Goal: Find specific page/section: Find specific page/section

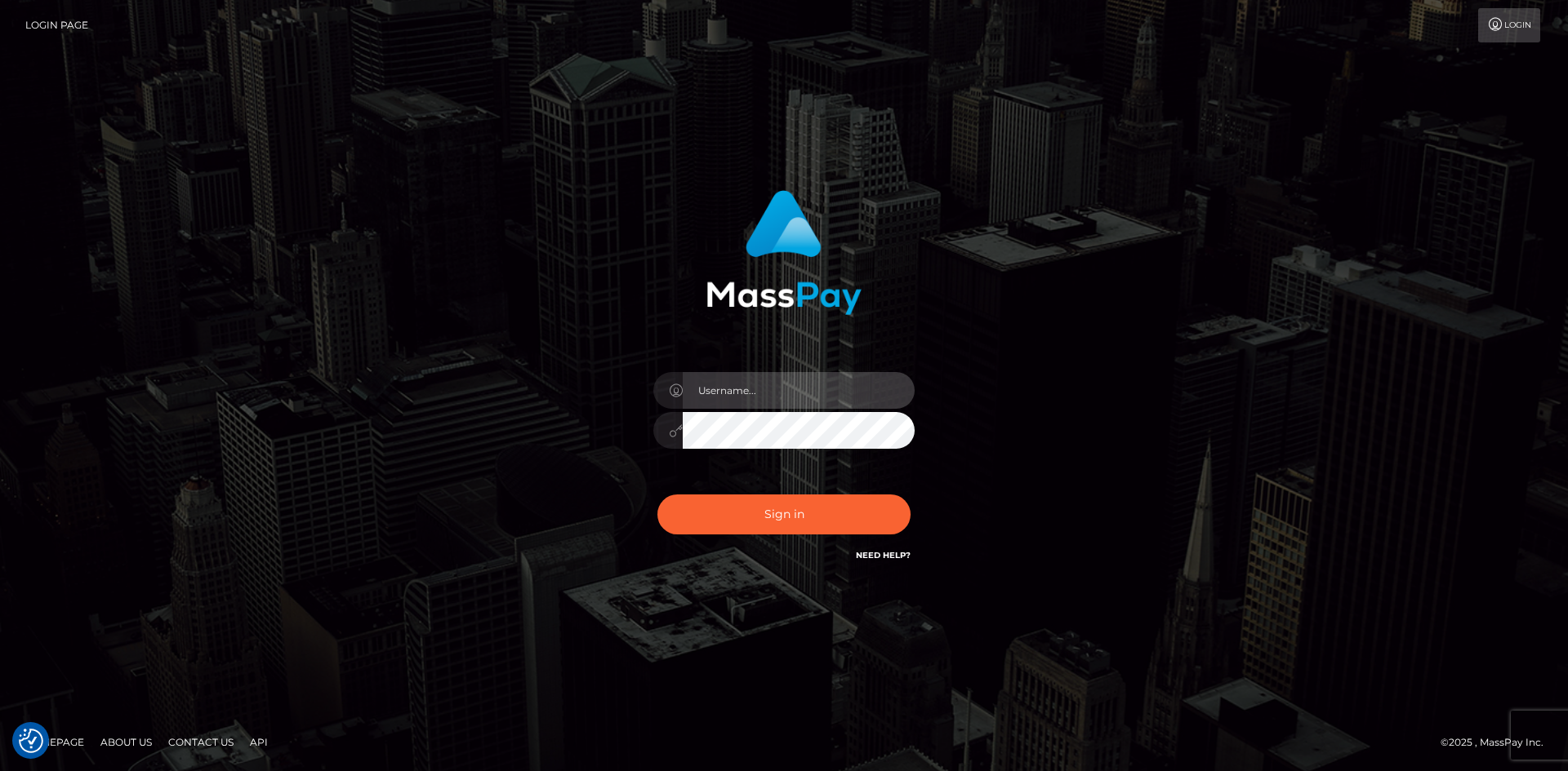
type input "alexstef"
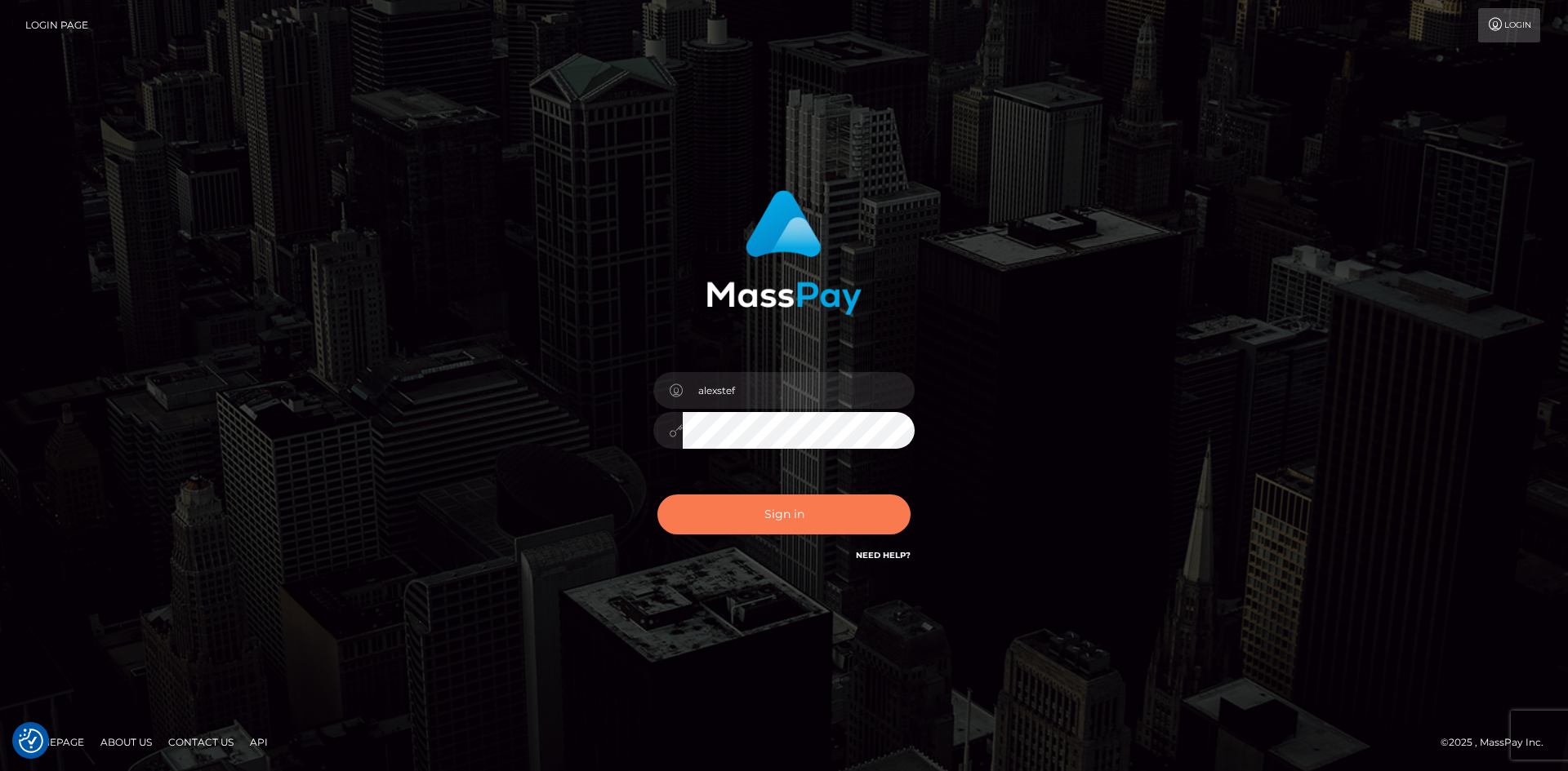
click at [732, 497] on button "Sign in" at bounding box center [784, 514] width 253 height 40
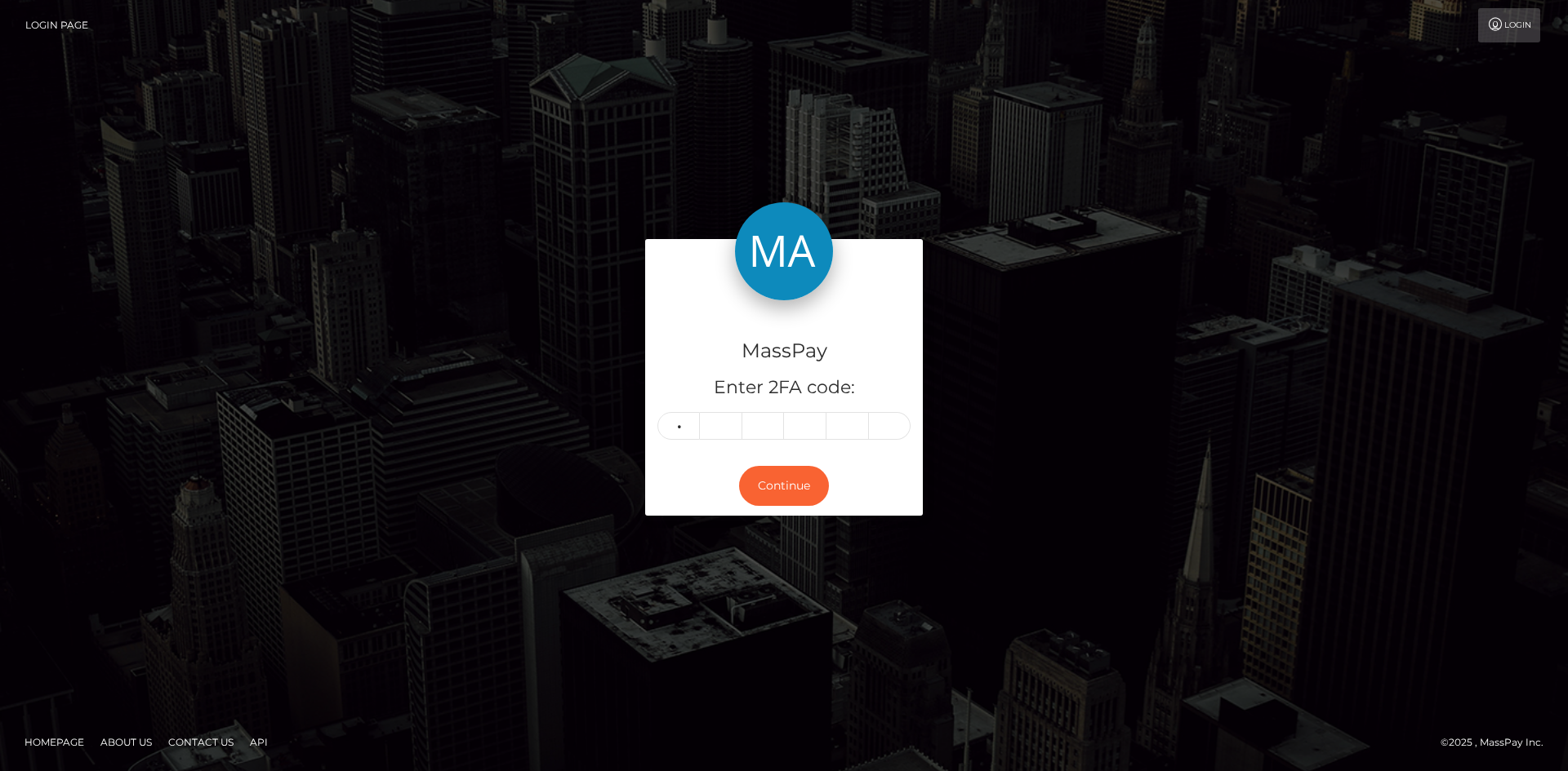
type input "2"
type input "1"
type input "8"
type input "0"
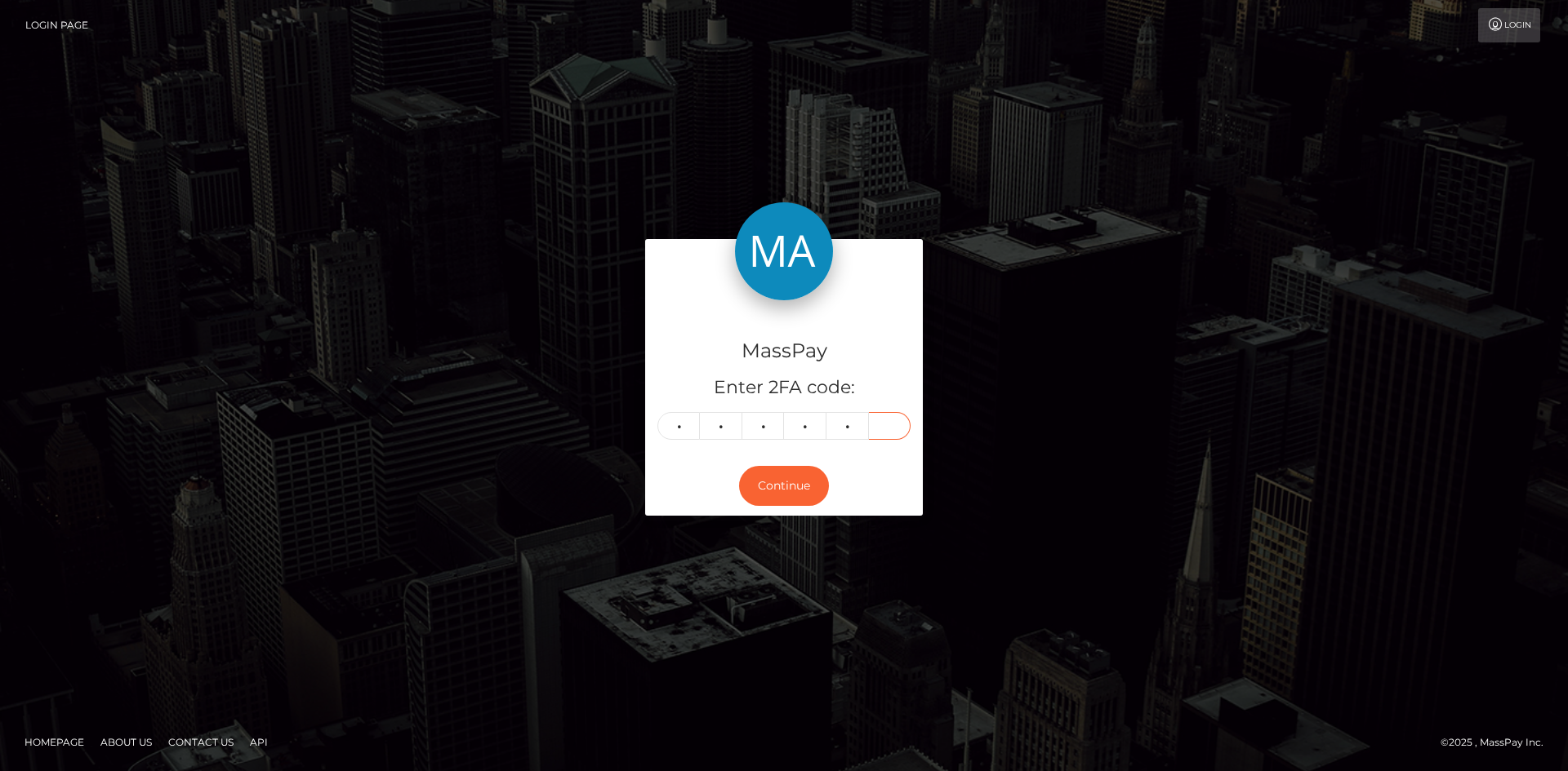
type input "4"
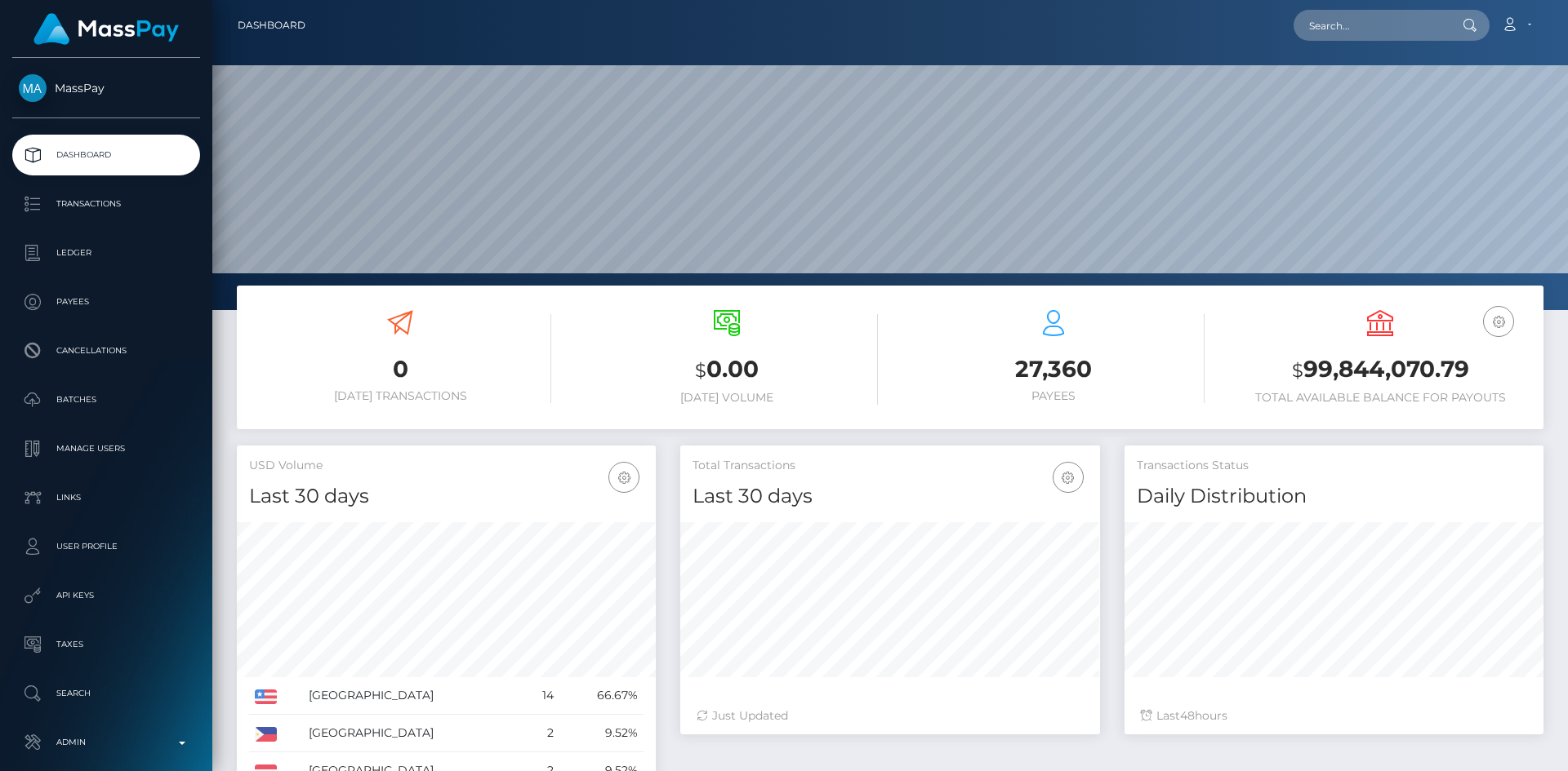
scroll to position [290, 420]
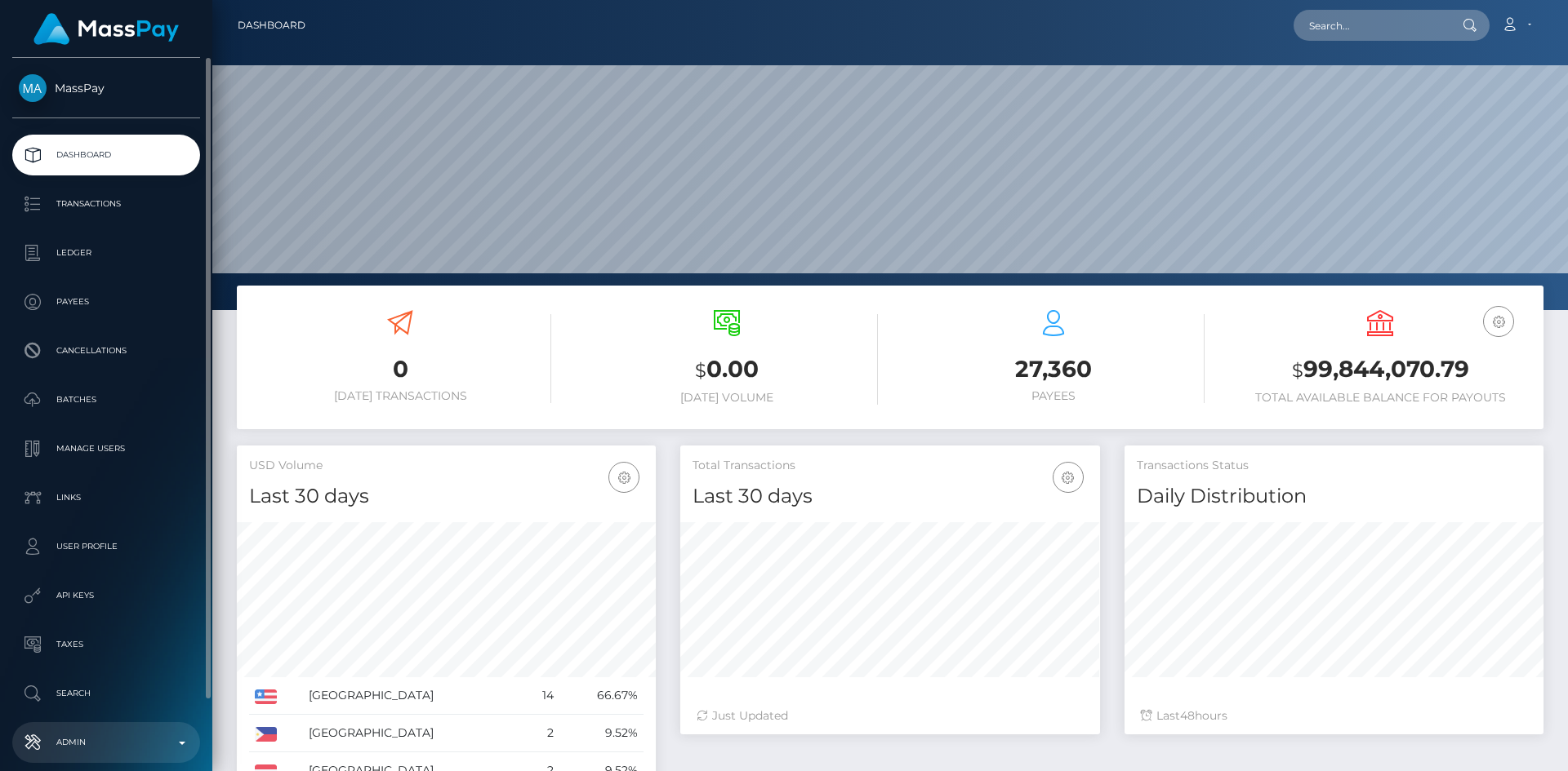
click at [137, 738] on p "Admin" at bounding box center [106, 743] width 174 height 25
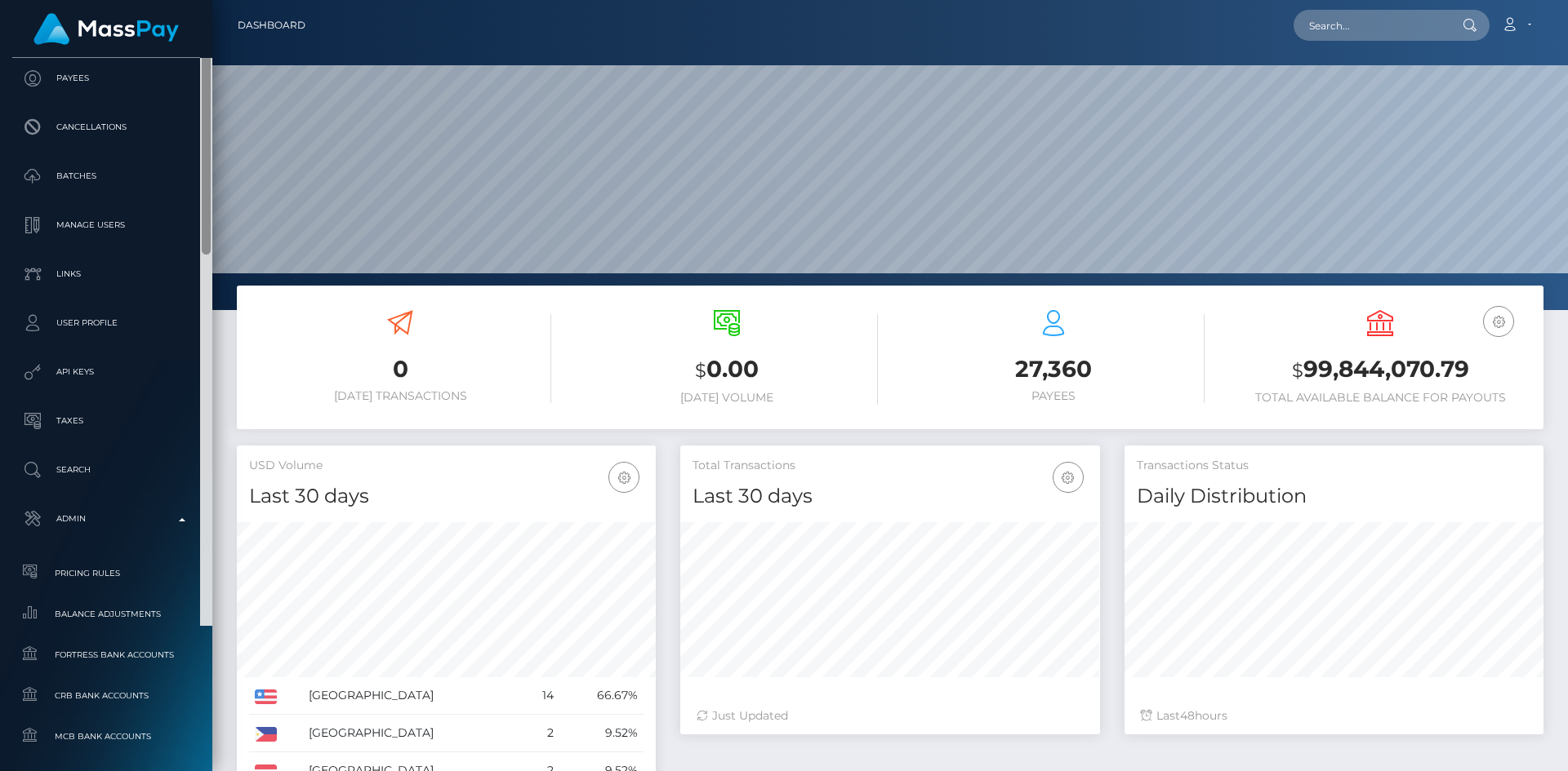
drag, startPoint x: 203, startPoint y: 368, endPoint x: 219, endPoint y: 591, distance: 223.6
click at [219, 589] on div "MassPay Dashboard Transactions Ledger Payees 0 $" at bounding box center [784, 386] width 1568 height 771
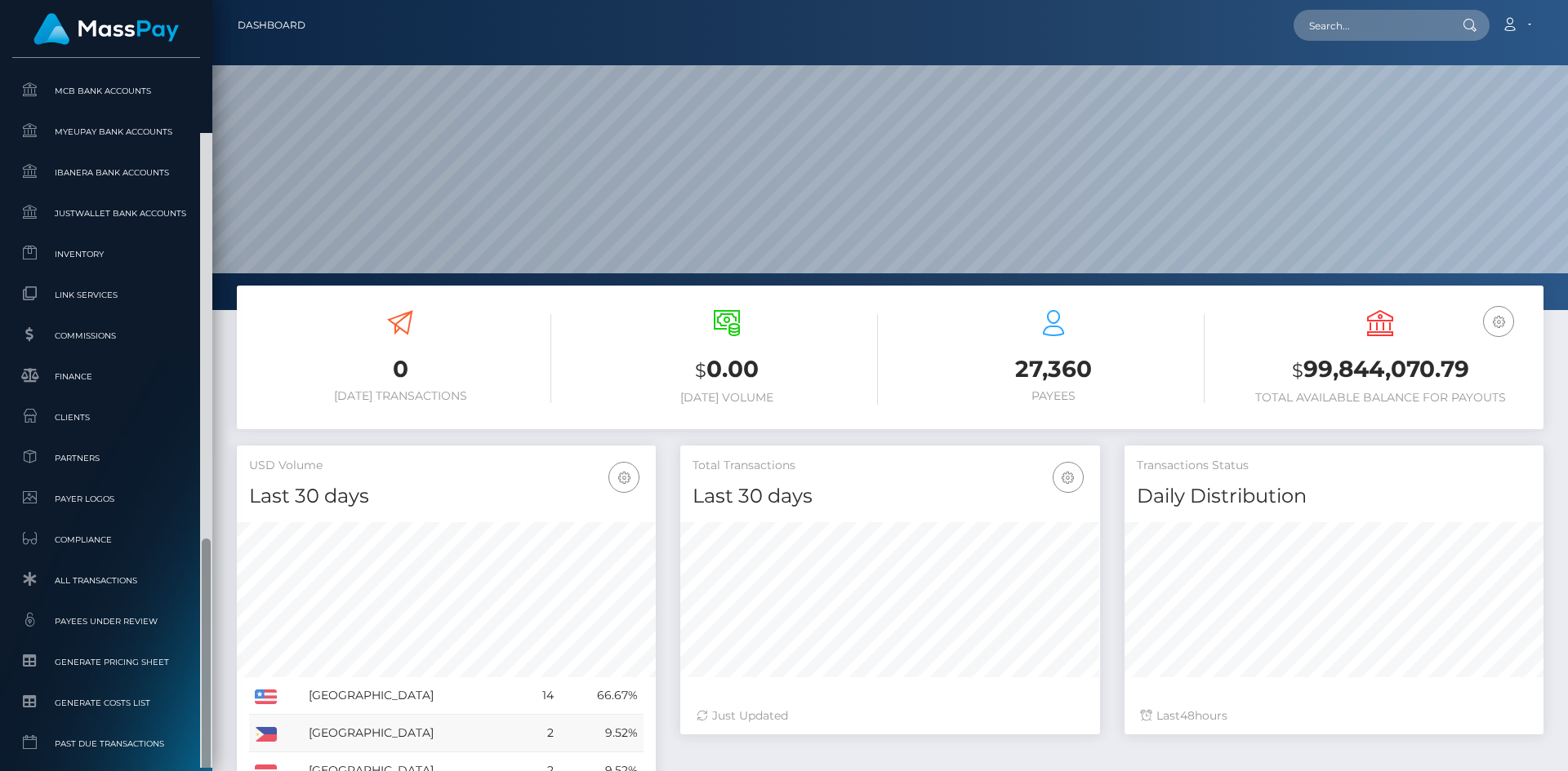
scroll to position [944, 0]
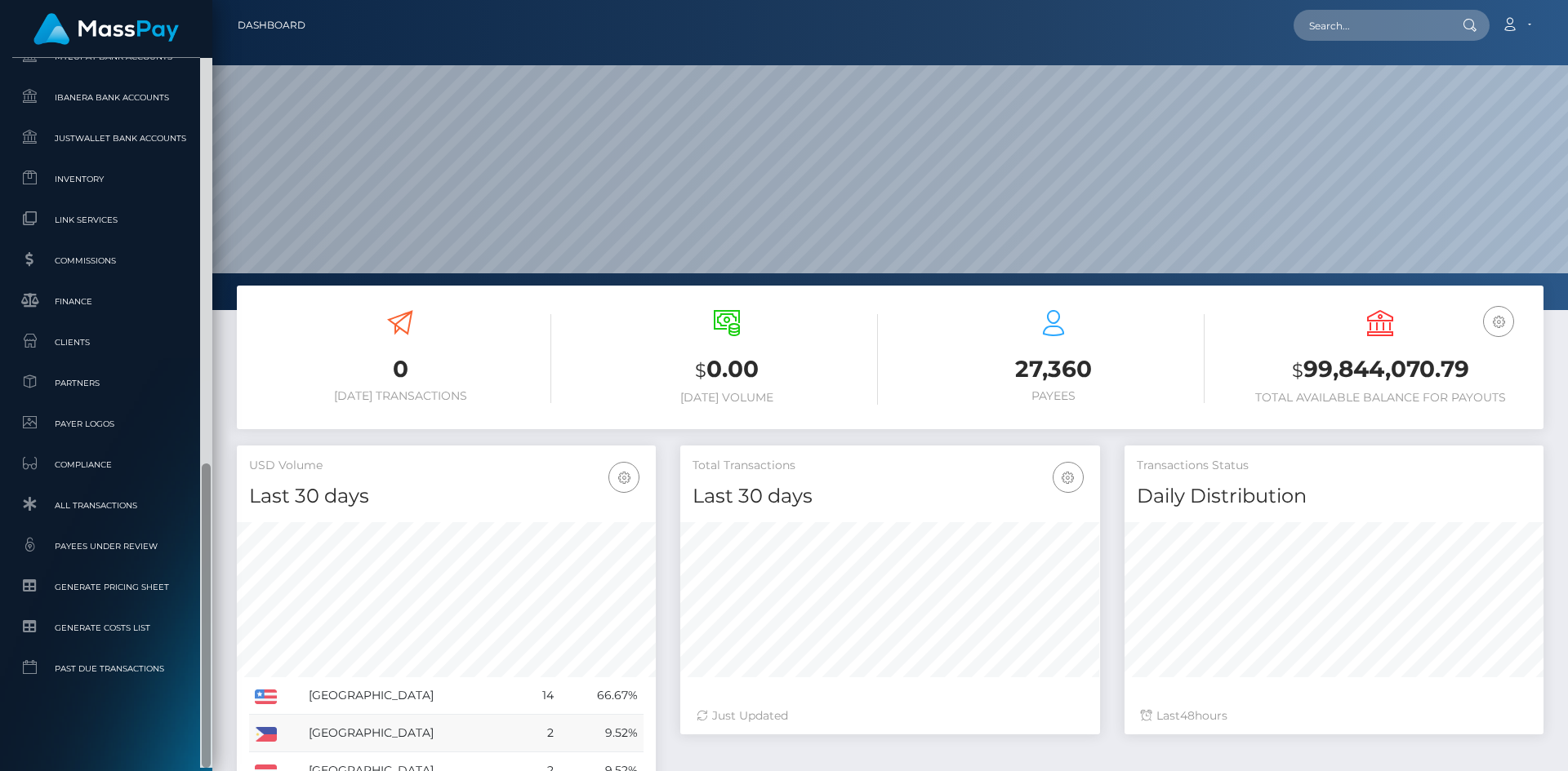
drag, startPoint x: 203, startPoint y: 386, endPoint x: 266, endPoint y: 722, distance: 341.9
click at [266, 722] on div "MassPay Dashboard Transactions Ledger Payees 0 $" at bounding box center [784, 386] width 1568 height 771
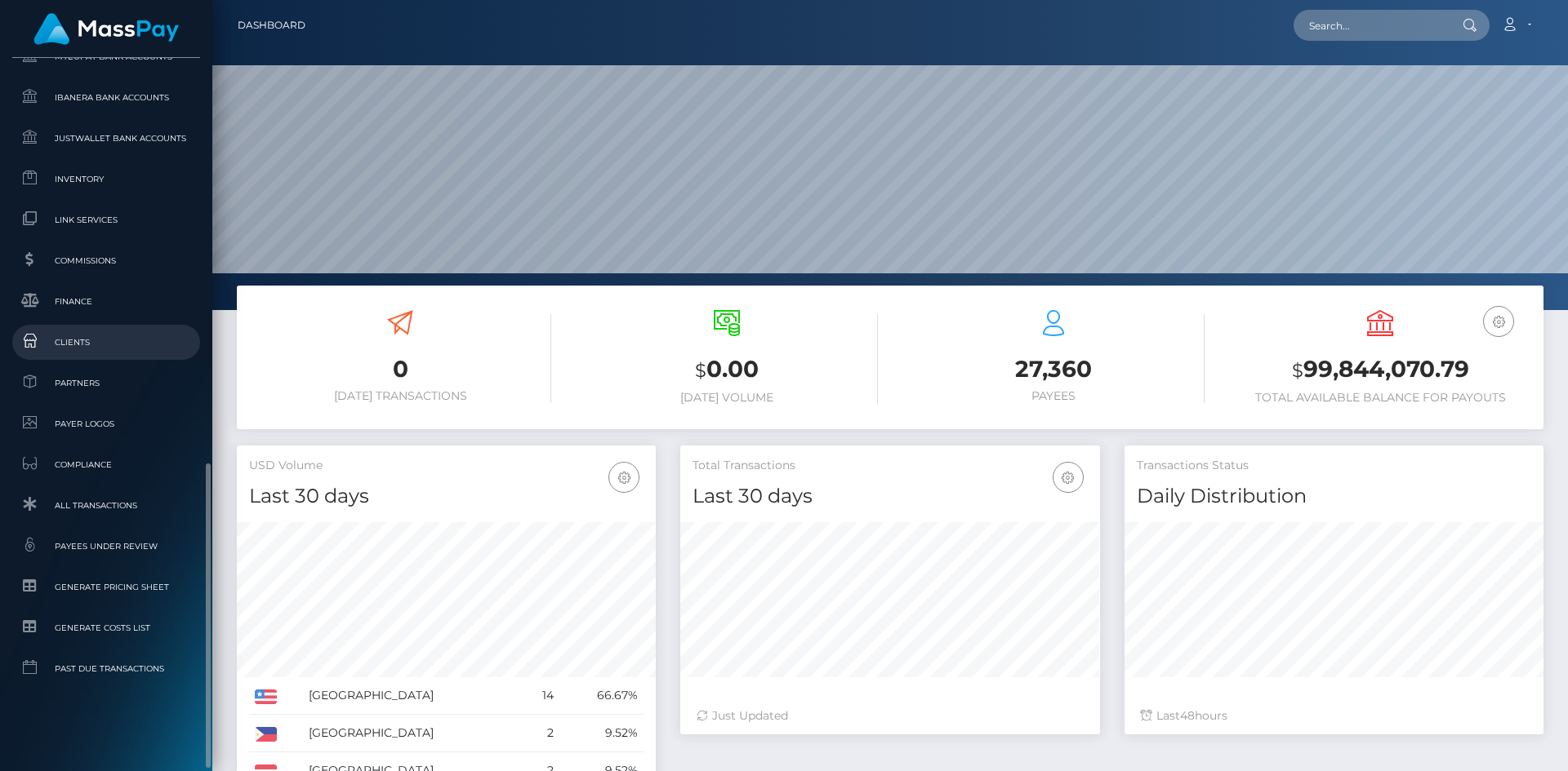
click at [105, 337] on span "Clients" at bounding box center [106, 341] width 174 height 18
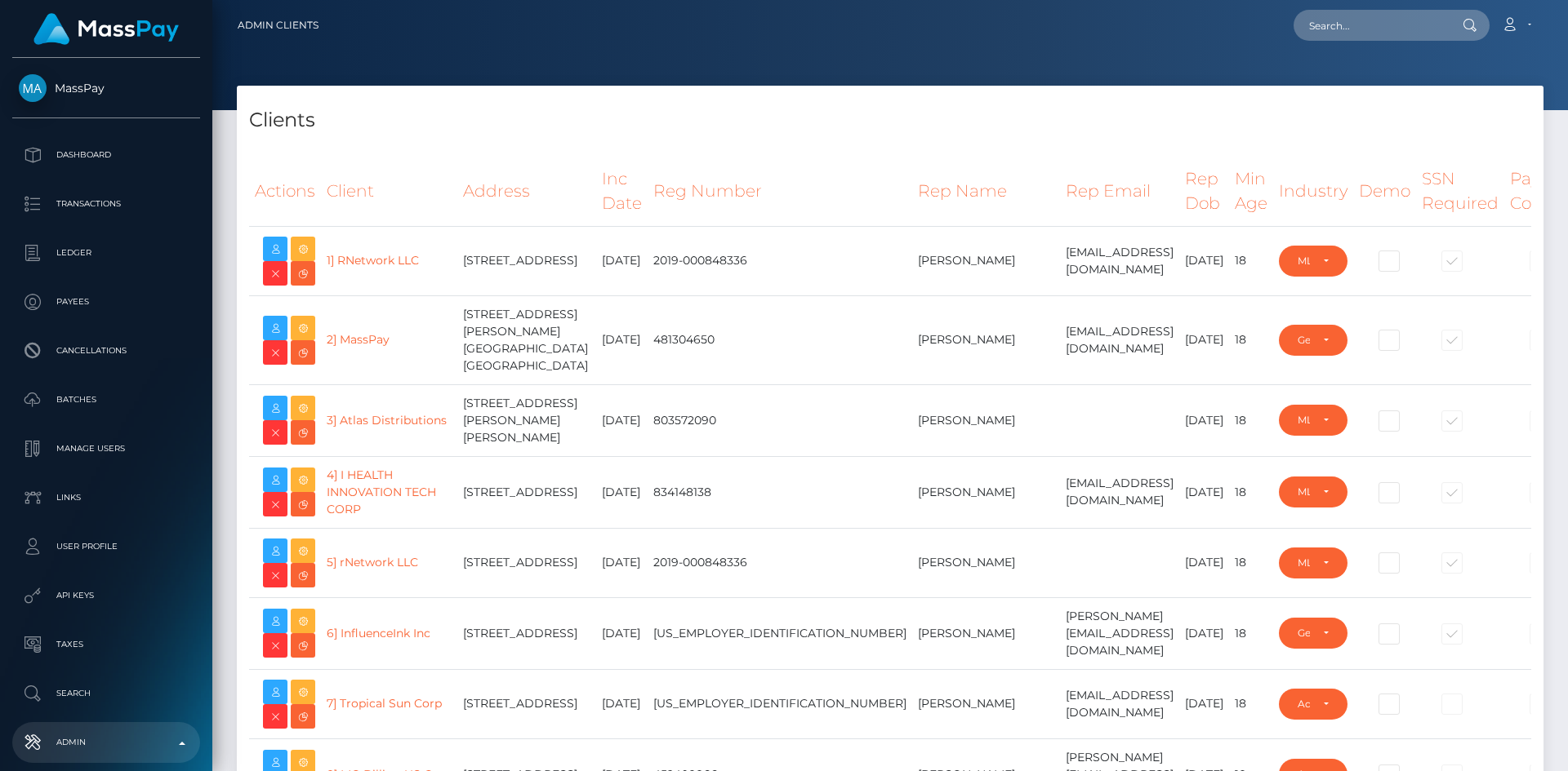
select select "223"
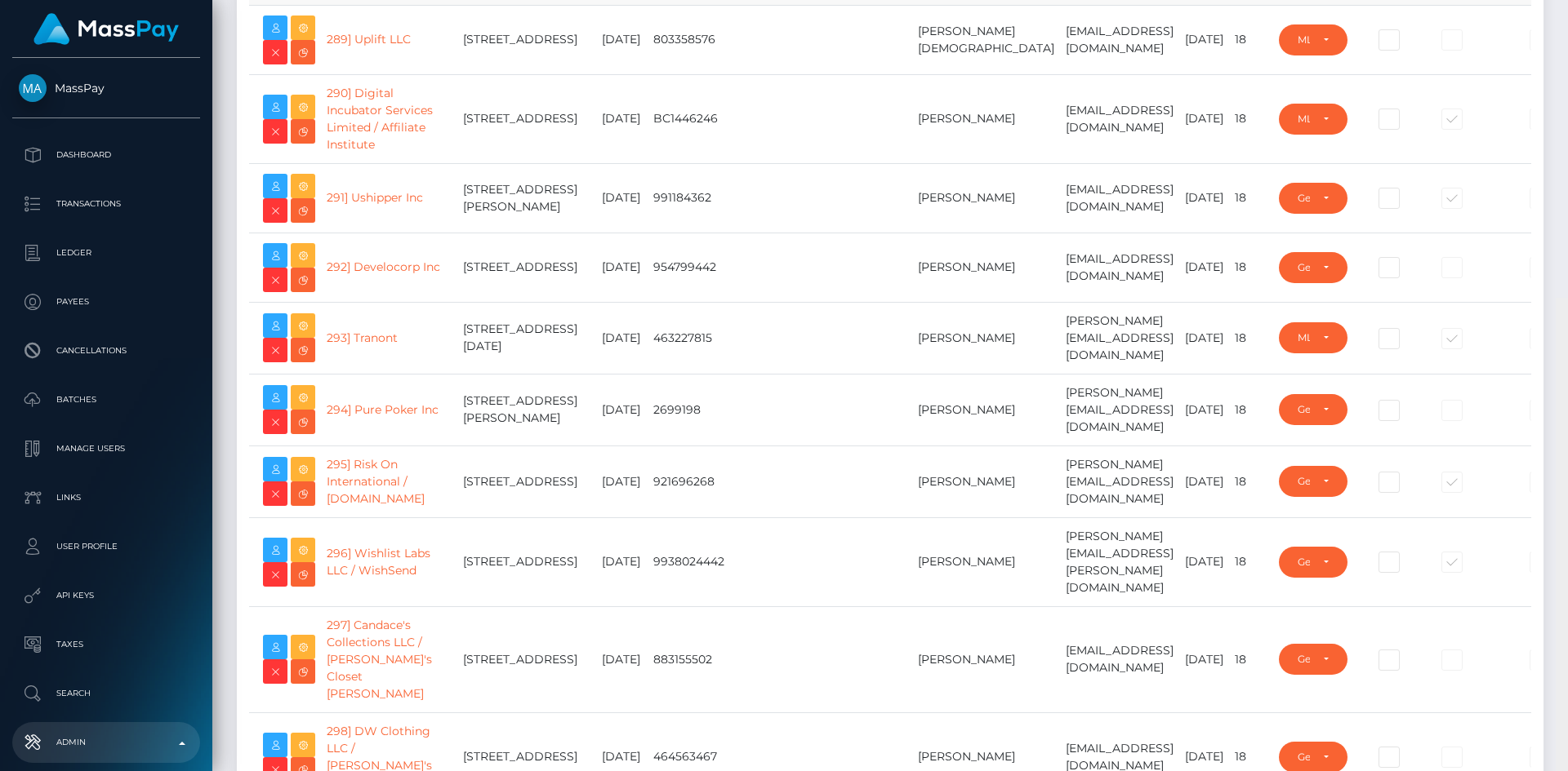
scroll to position [22069, 0]
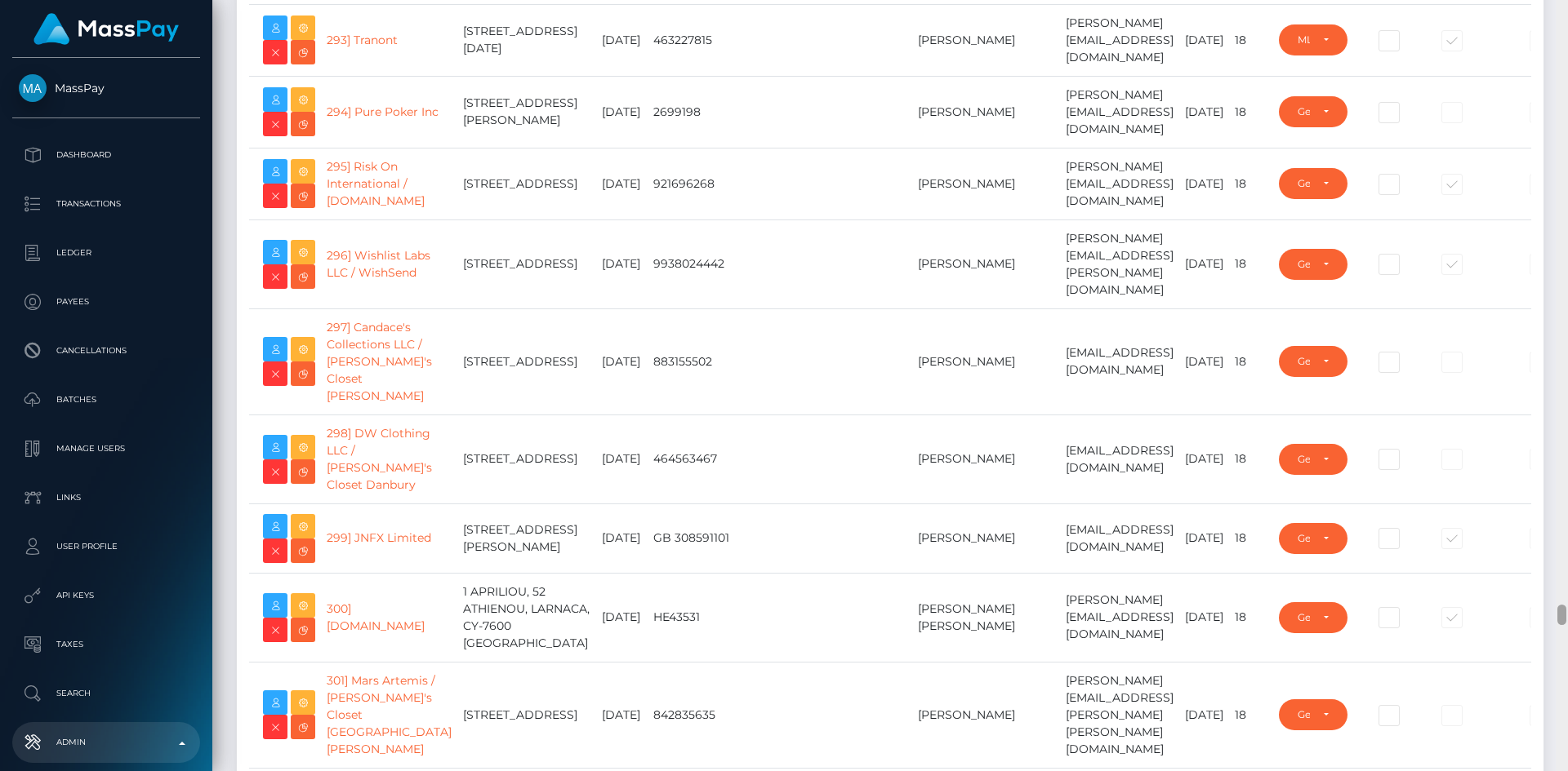
drag, startPoint x: 1562, startPoint y: 40, endPoint x: 1527, endPoint y: 615, distance: 576.1
click at [1527, 615] on div "Admin Clients Loading... Loading..." at bounding box center [889, 386] width 1355 height 771
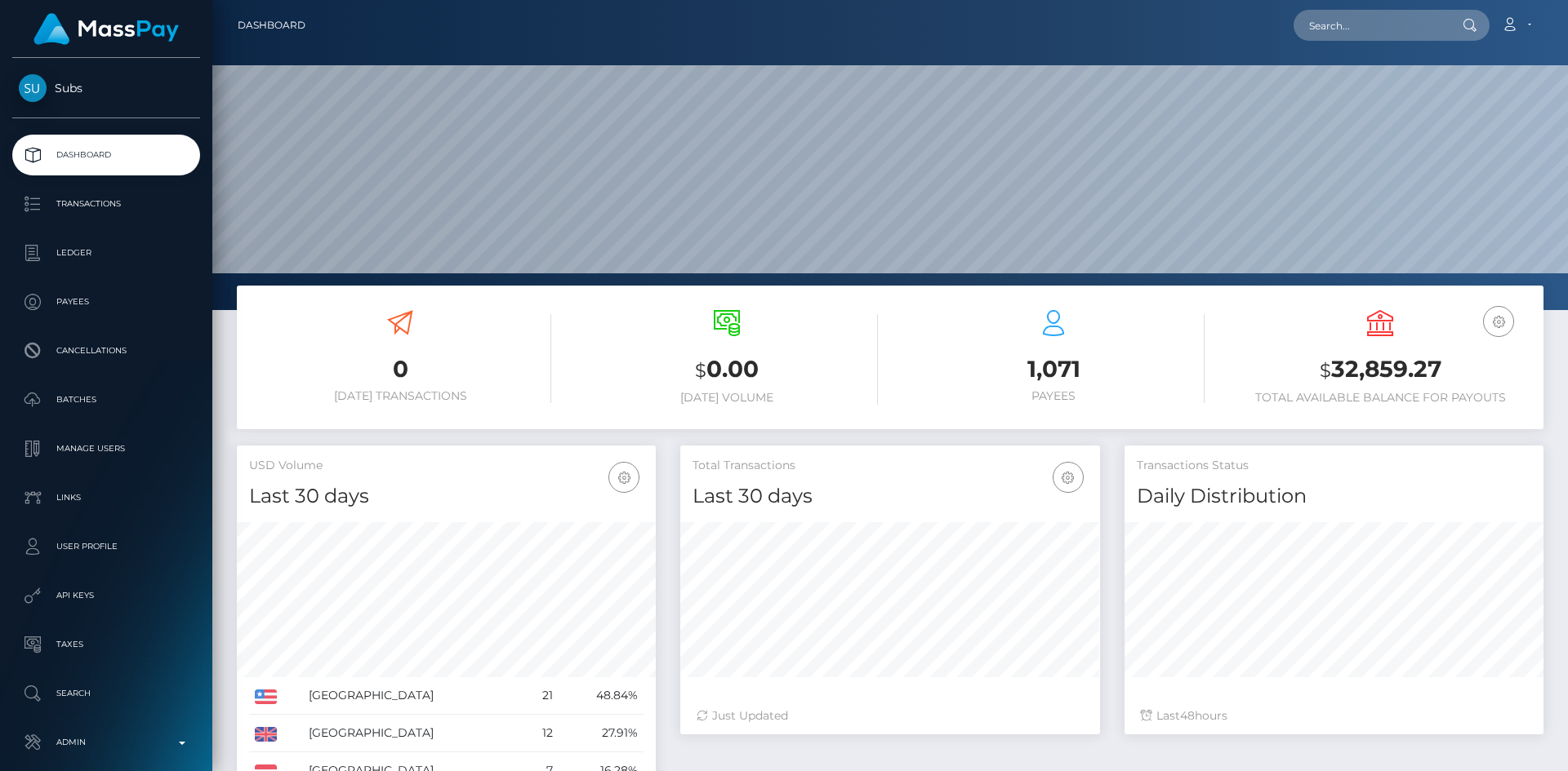
scroll to position [290, 420]
